Goal: Navigation & Orientation: Find specific page/section

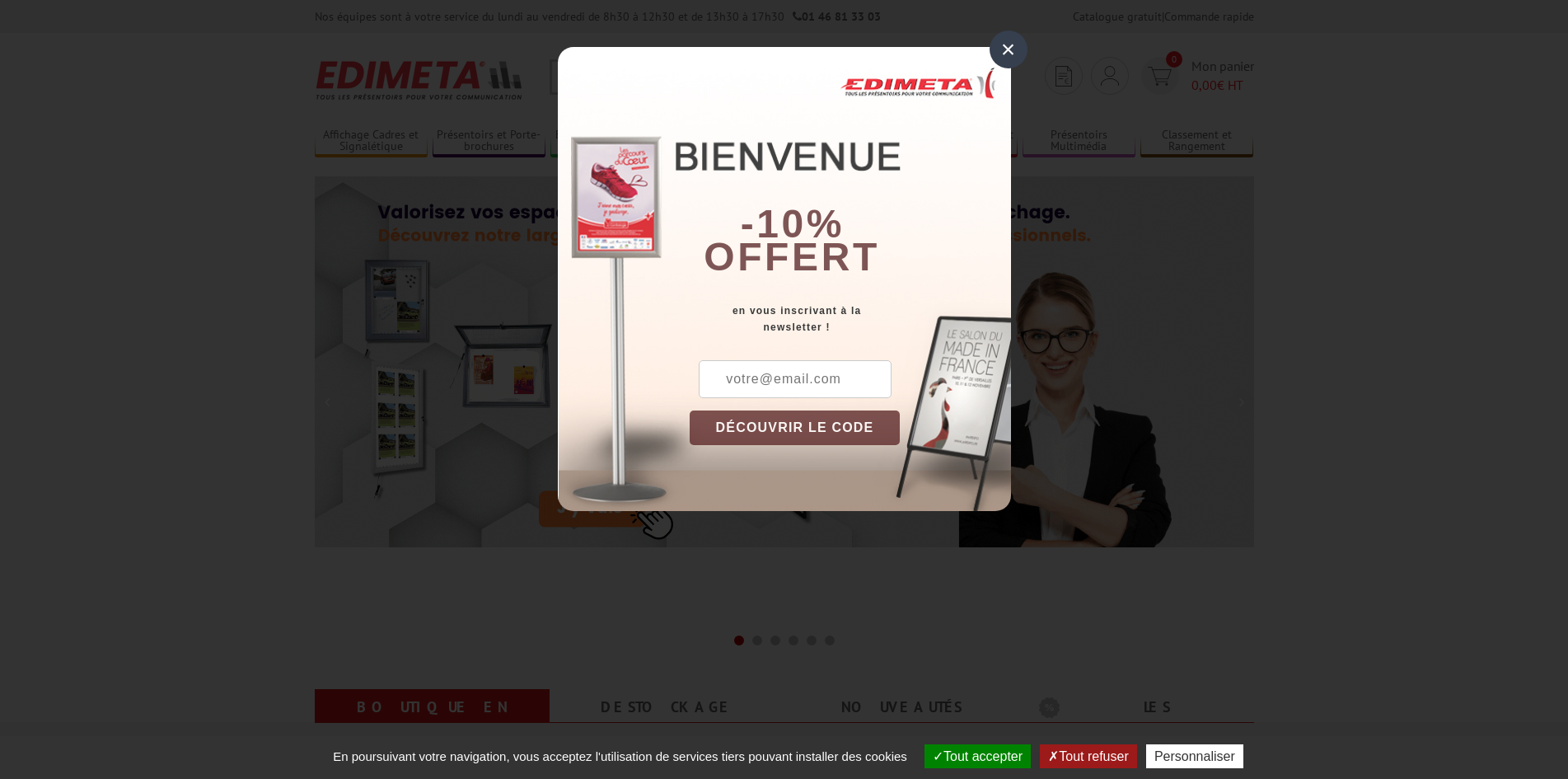
click at [1006, 50] on div "×" at bounding box center [1008, 49] width 38 height 38
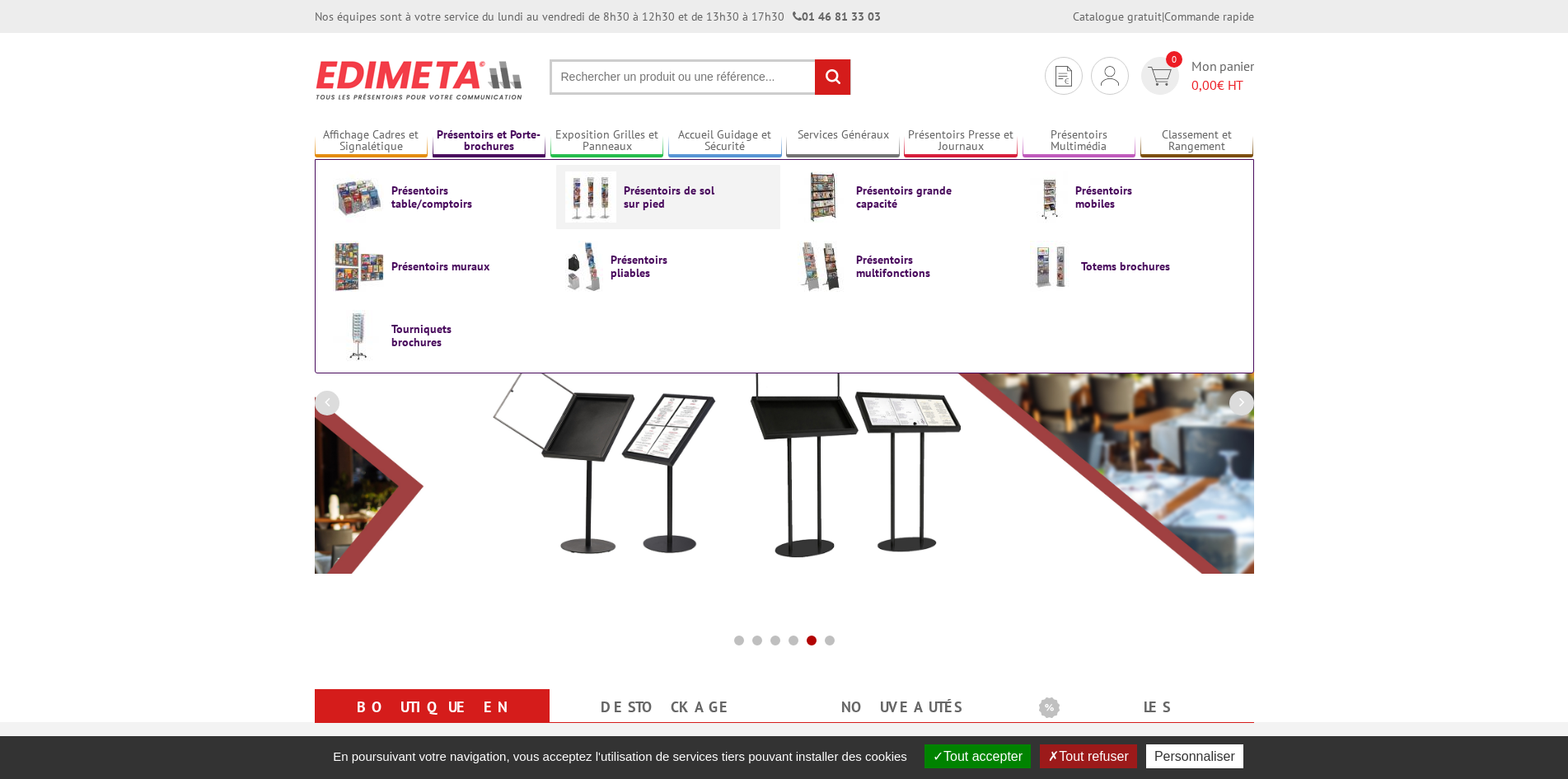
click at [626, 188] on span "Présentoirs de sol sur pied" at bounding box center [673, 196] width 99 height 26
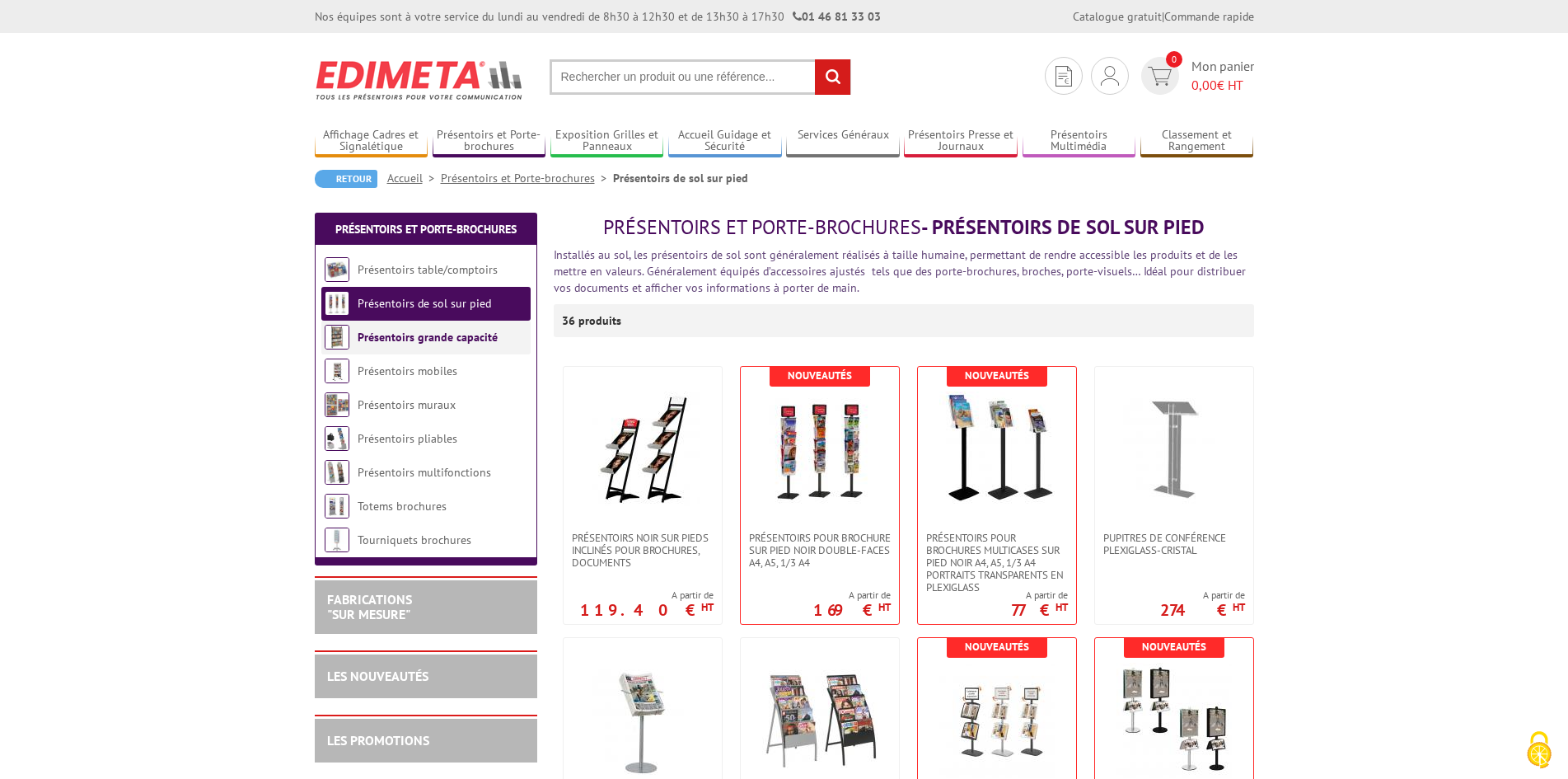
click at [435, 338] on link "Présentoirs grande capacité" at bounding box center [428, 336] width 140 height 14
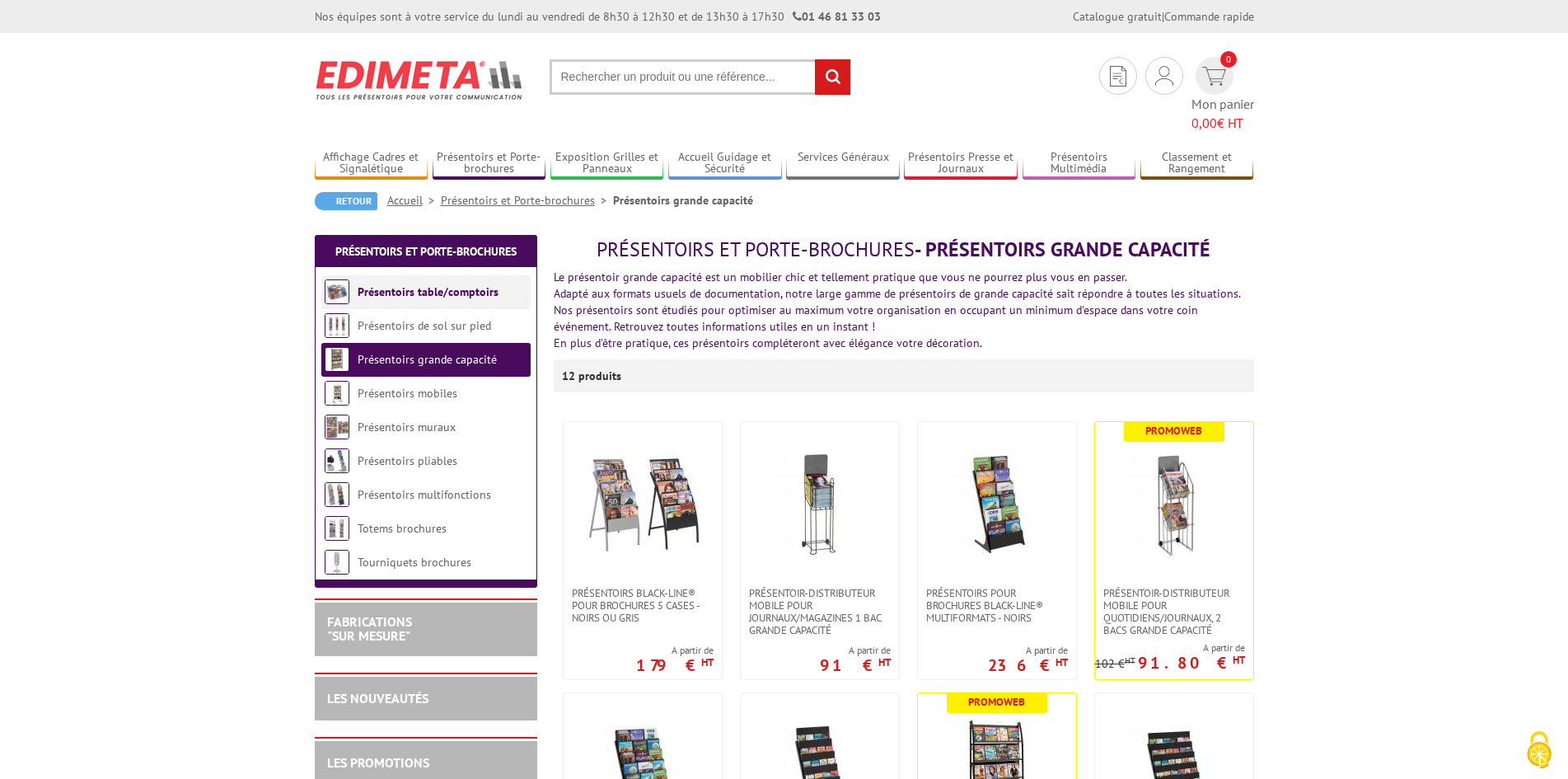
click at [425, 275] on li "Présentoirs table/comptoirs" at bounding box center [426, 292] width 210 height 34
click at [426, 278] on li "Présentoirs table/comptoirs" at bounding box center [426, 292] width 210 height 34
click at [426, 284] on link "Présentoirs table/comptoirs" at bounding box center [428, 291] width 141 height 14
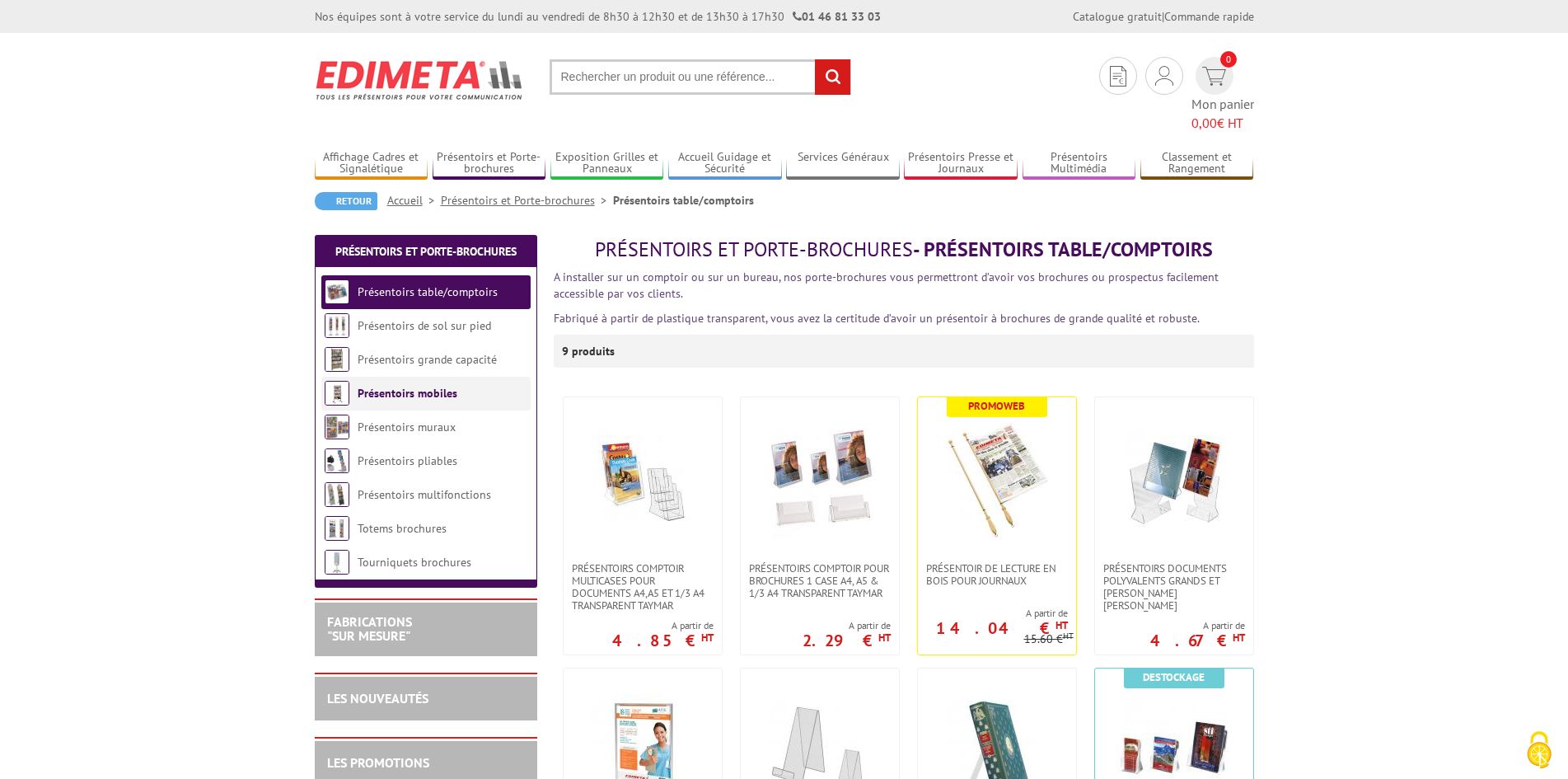
click at [412, 386] on link "Présentoirs mobiles" at bounding box center [408, 393] width 100 height 14
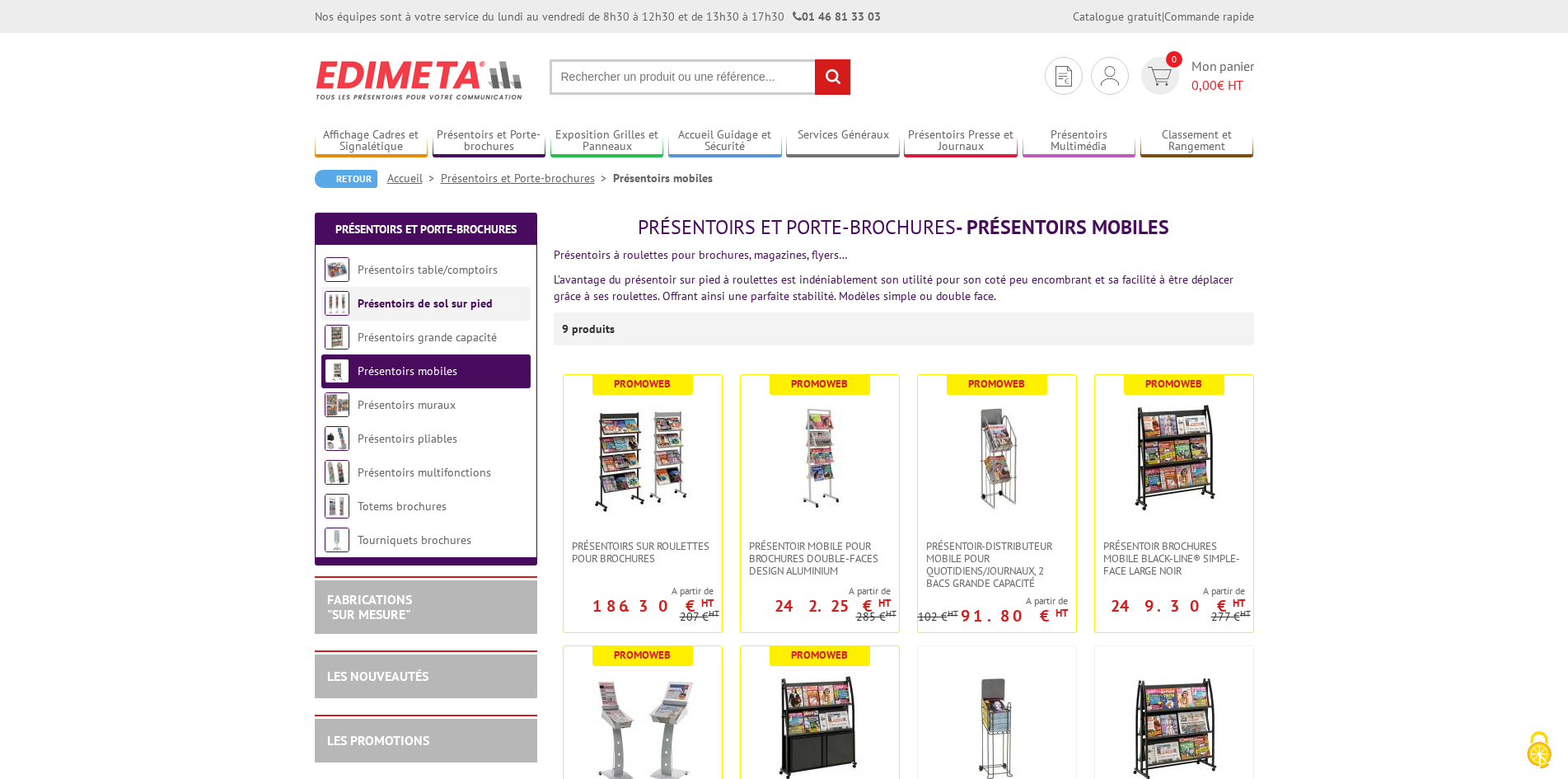
click at [417, 303] on link "Présentoirs de sol sur pied" at bounding box center [426, 303] width 135 height 14
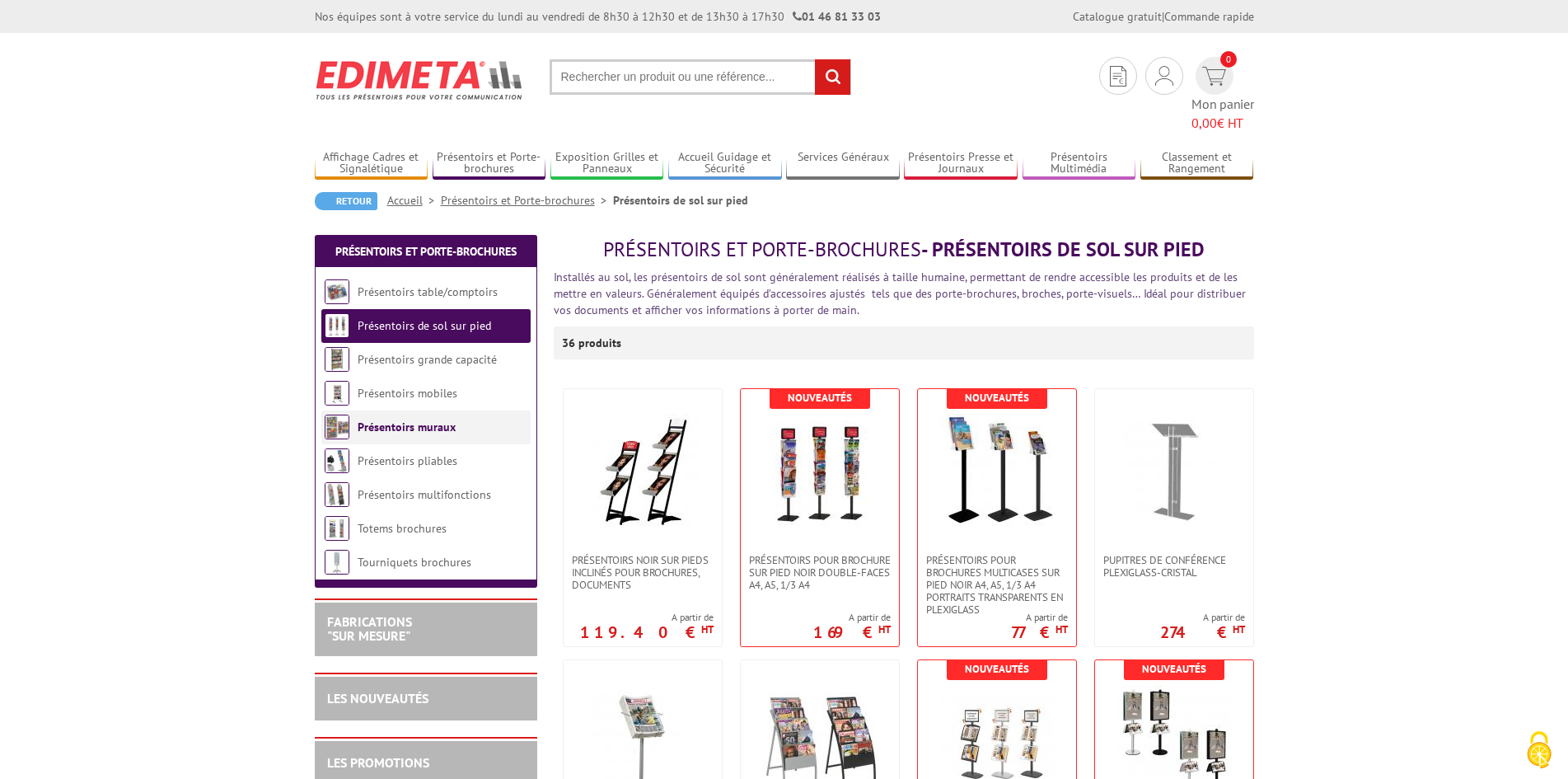
click at [432, 419] on link "Présentoirs muraux" at bounding box center [407, 426] width 98 height 14
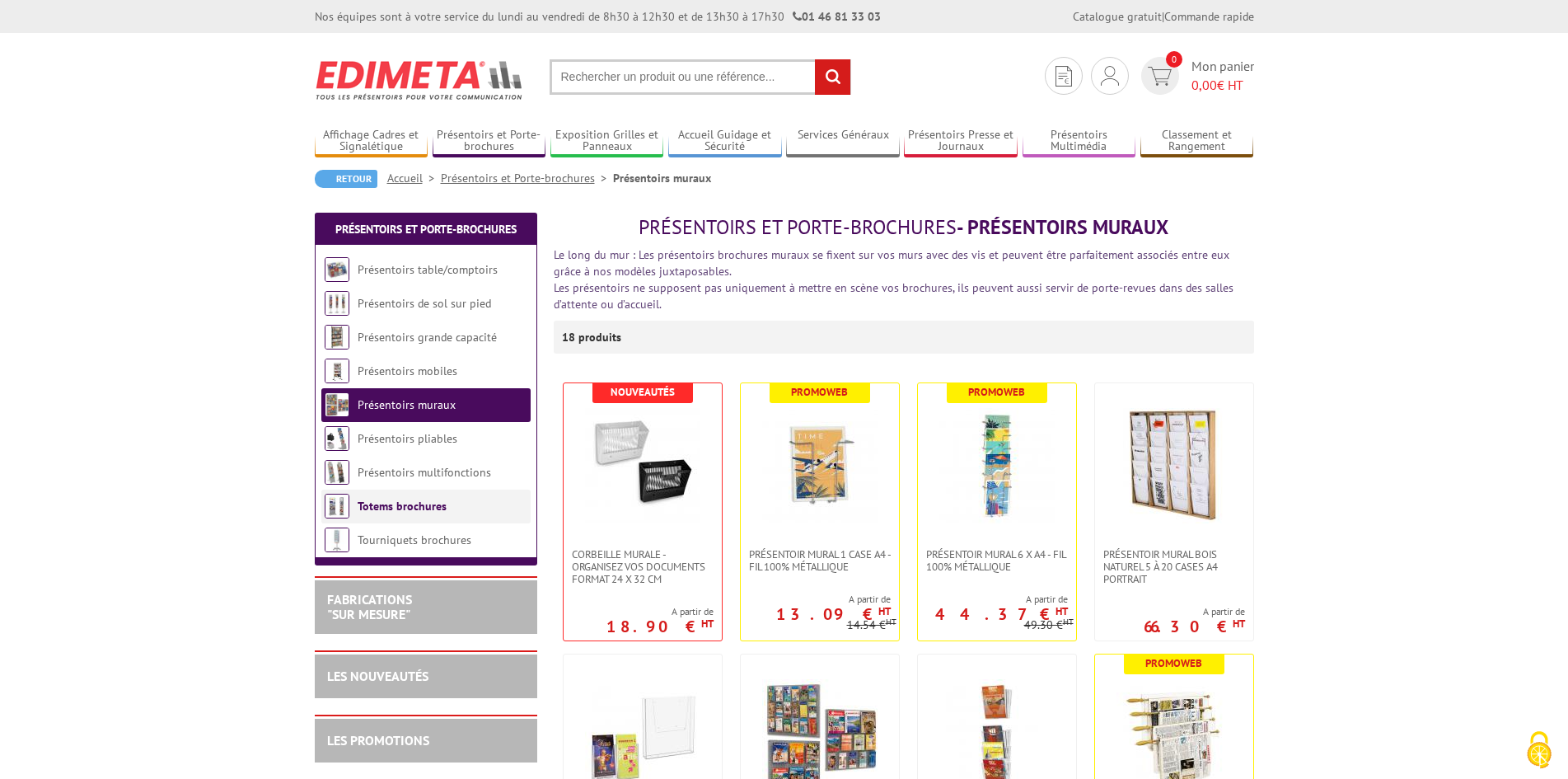
click at [393, 506] on link "Totems brochures" at bounding box center [402, 506] width 89 height 14
